Goal: Information Seeking & Learning: Understand process/instructions

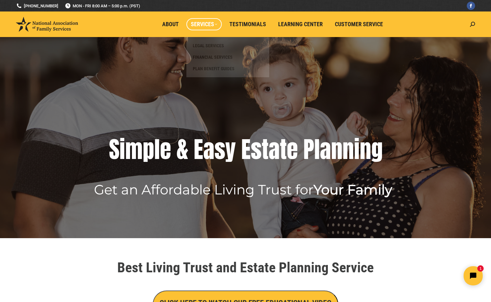
click at [202, 26] on span "Services" at bounding box center [204, 24] width 26 height 7
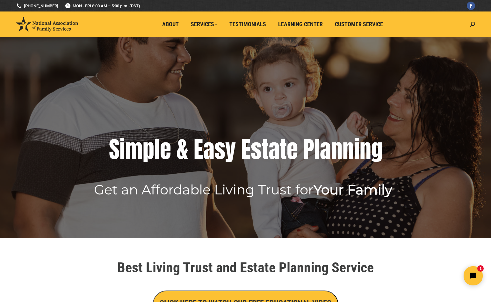
click at [179, 5] on div at bounding box center [245, 5] width 1129 height 11
click at [367, 28] on link "Customer Service" at bounding box center [359, 24] width 57 height 12
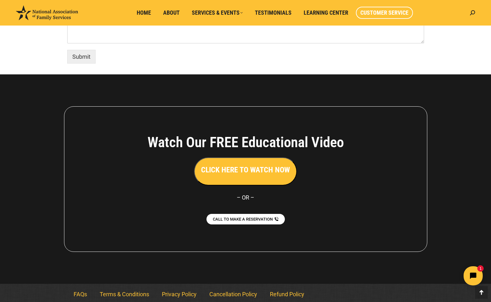
scroll to position [529, 0]
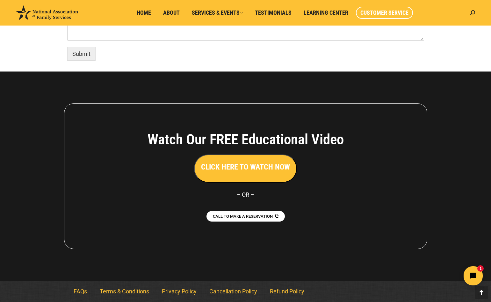
click at [267, 168] on h3 "CLICK HERE TO WATCH NOW" at bounding box center [245, 166] width 89 height 11
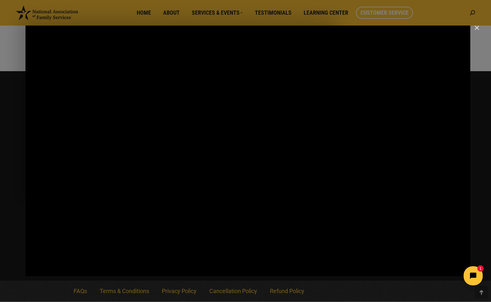
click at [433, 267] on html "1" at bounding box center [434, 276] width 110 height 30
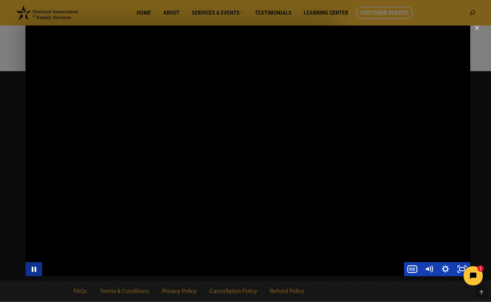
click at [35, 271] on icon "Pause" at bounding box center [34, 268] width 4 height 5
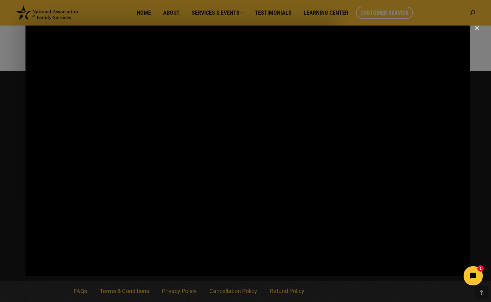
click at [480, 28] on button "Close" at bounding box center [477, 28] width 7 height 6
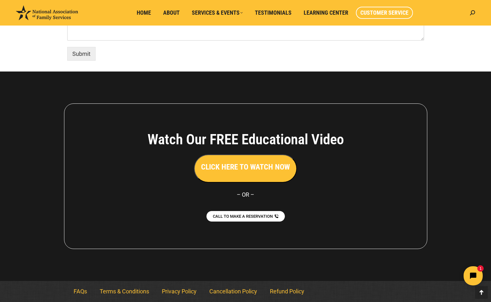
click at [249, 169] on h3 "CLICK HERE TO WATCH NOW" at bounding box center [245, 166] width 89 height 11
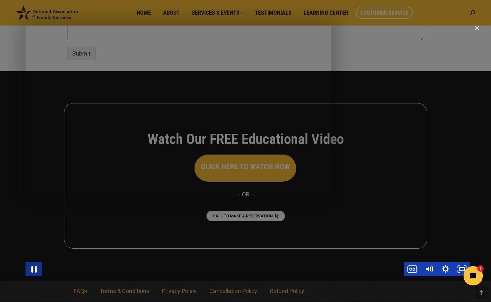
click at [33, 272] on icon "Pause" at bounding box center [34, 269] width 20 height 17
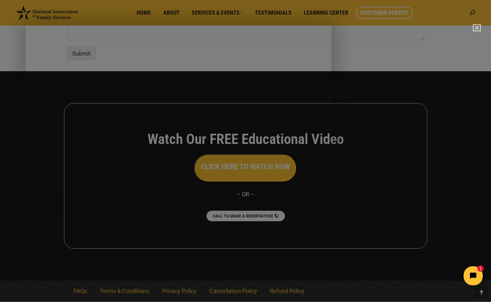
click at [479, 26] on img "Close" at bounding box center [474, 30] width 11 height 11
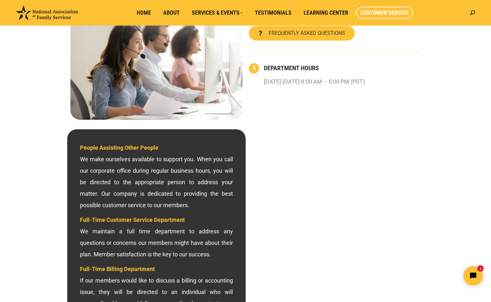
scroll to position [82, 0]
